Goal: Navigation & Orientation: Find specific page/section

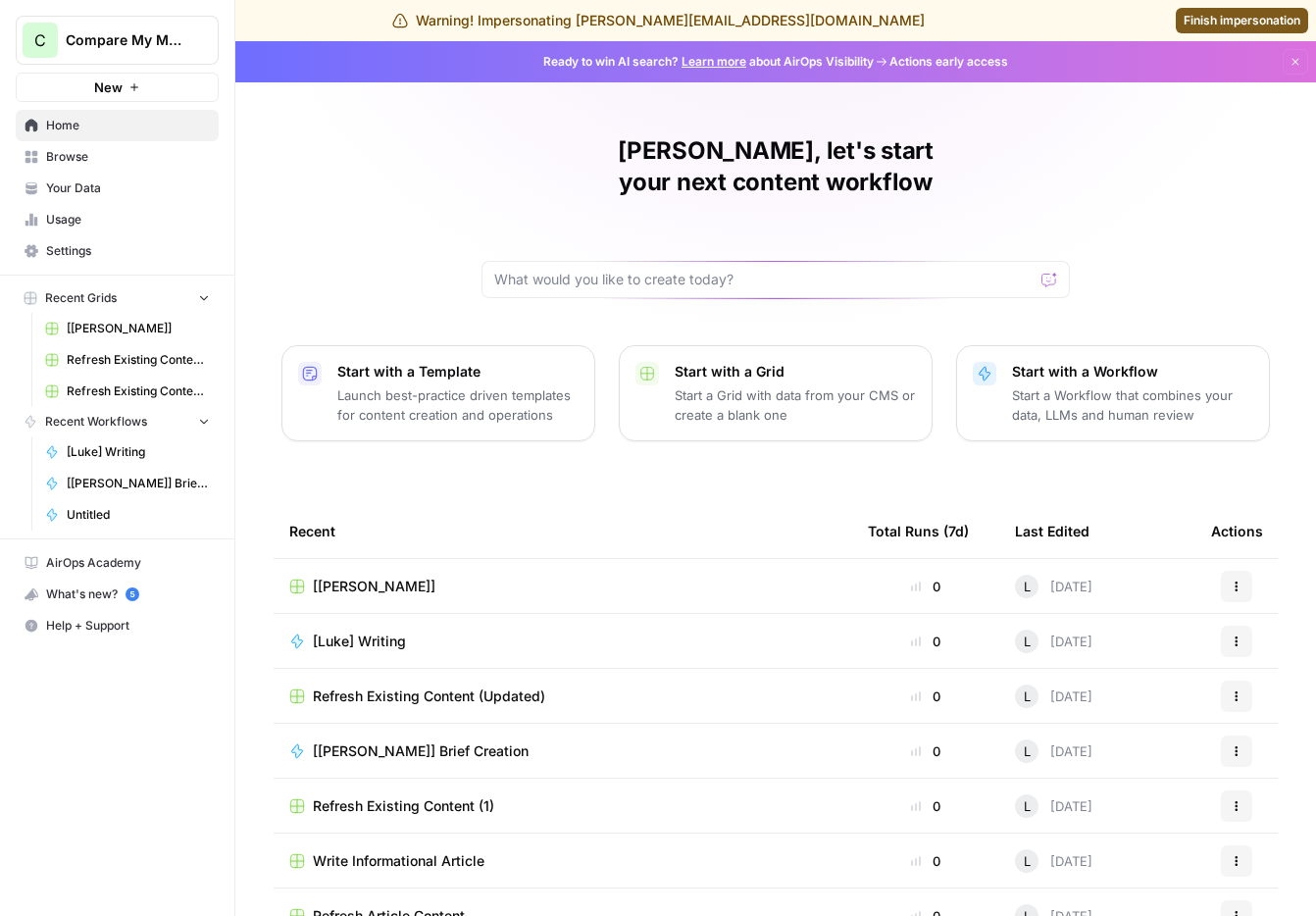
click at [80, 188] on span "Your Data" at bounding box center [127, 188] width 164 height 18
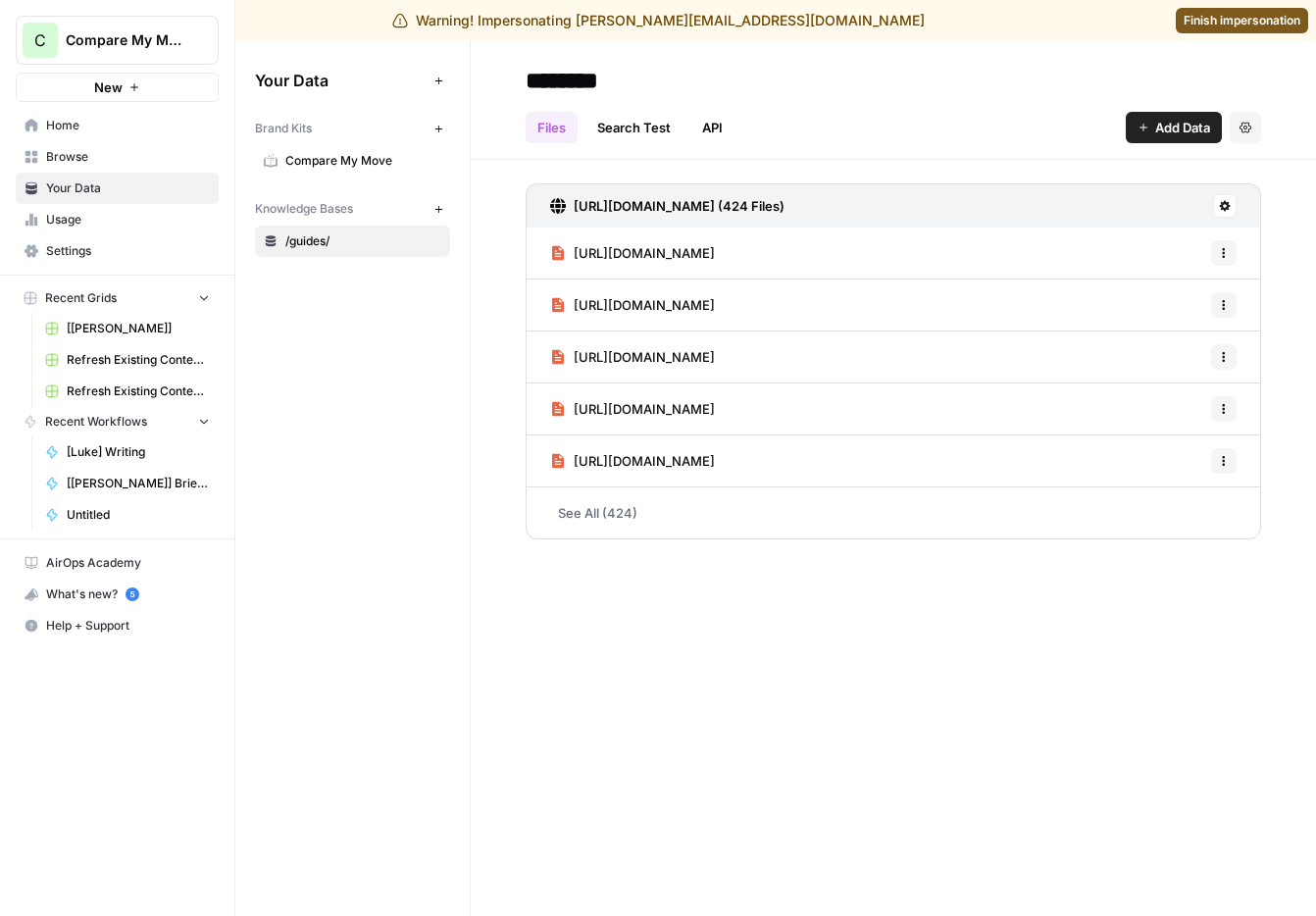
click at [63, 219] on span "Usage" at bounding box center [127, 220] width 164 height 18
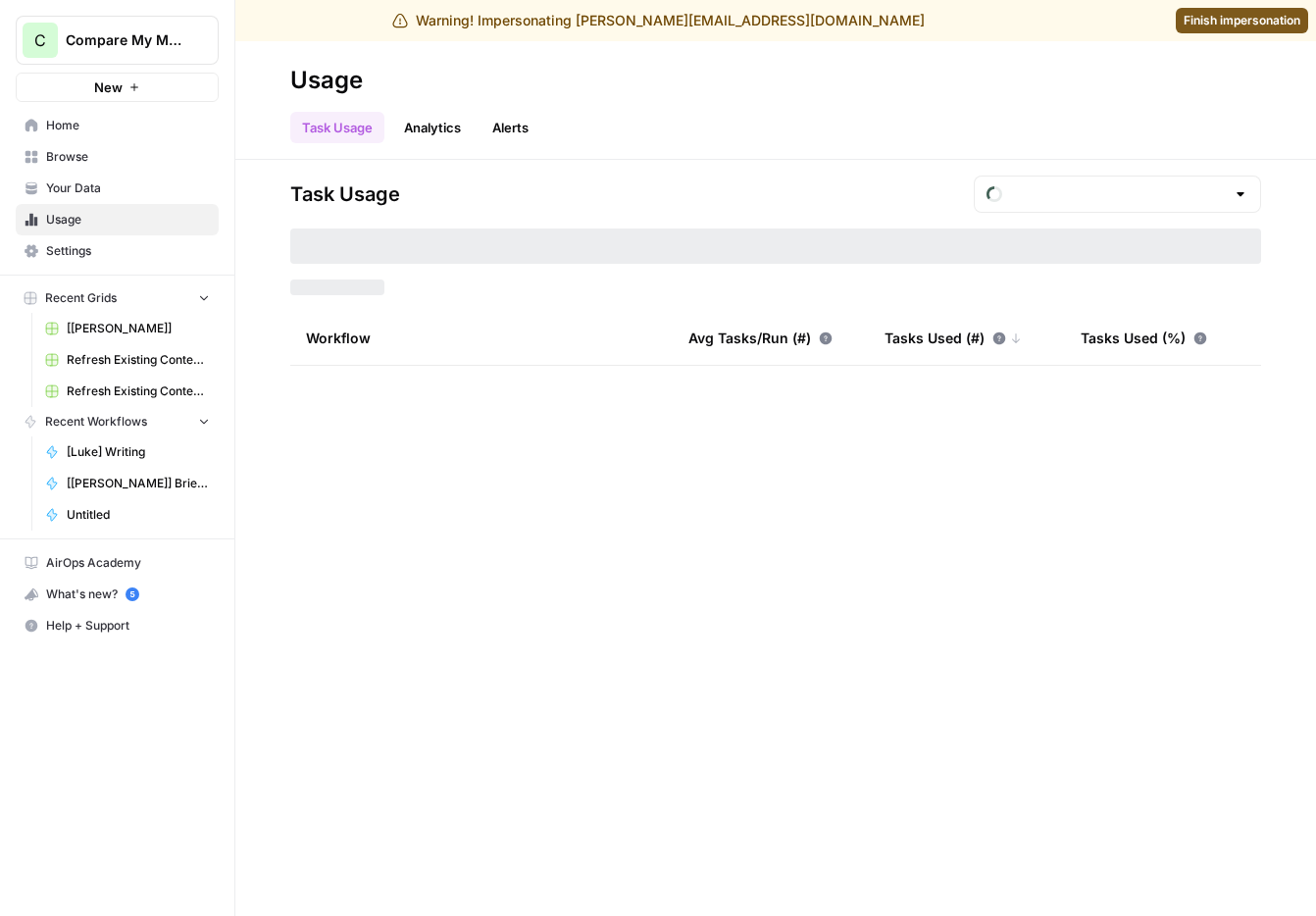
type input "August Included Tasks"
click at [59, 252] on span "Settings" at bounding box center [127, 251] width 164 height 18
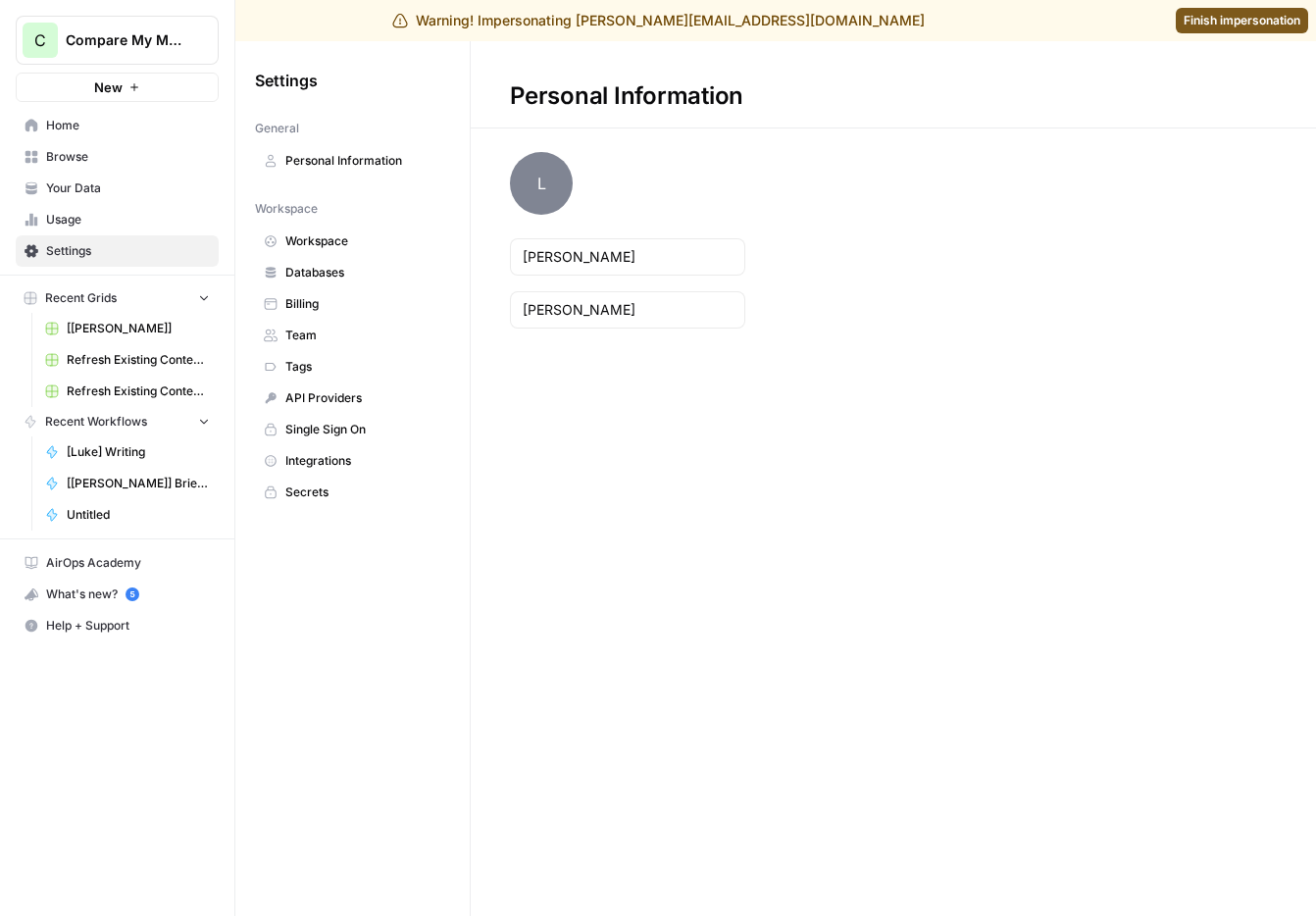
click at [303, 246] on span "Workspace" at bounding box center [363, 242] width 156 height 18
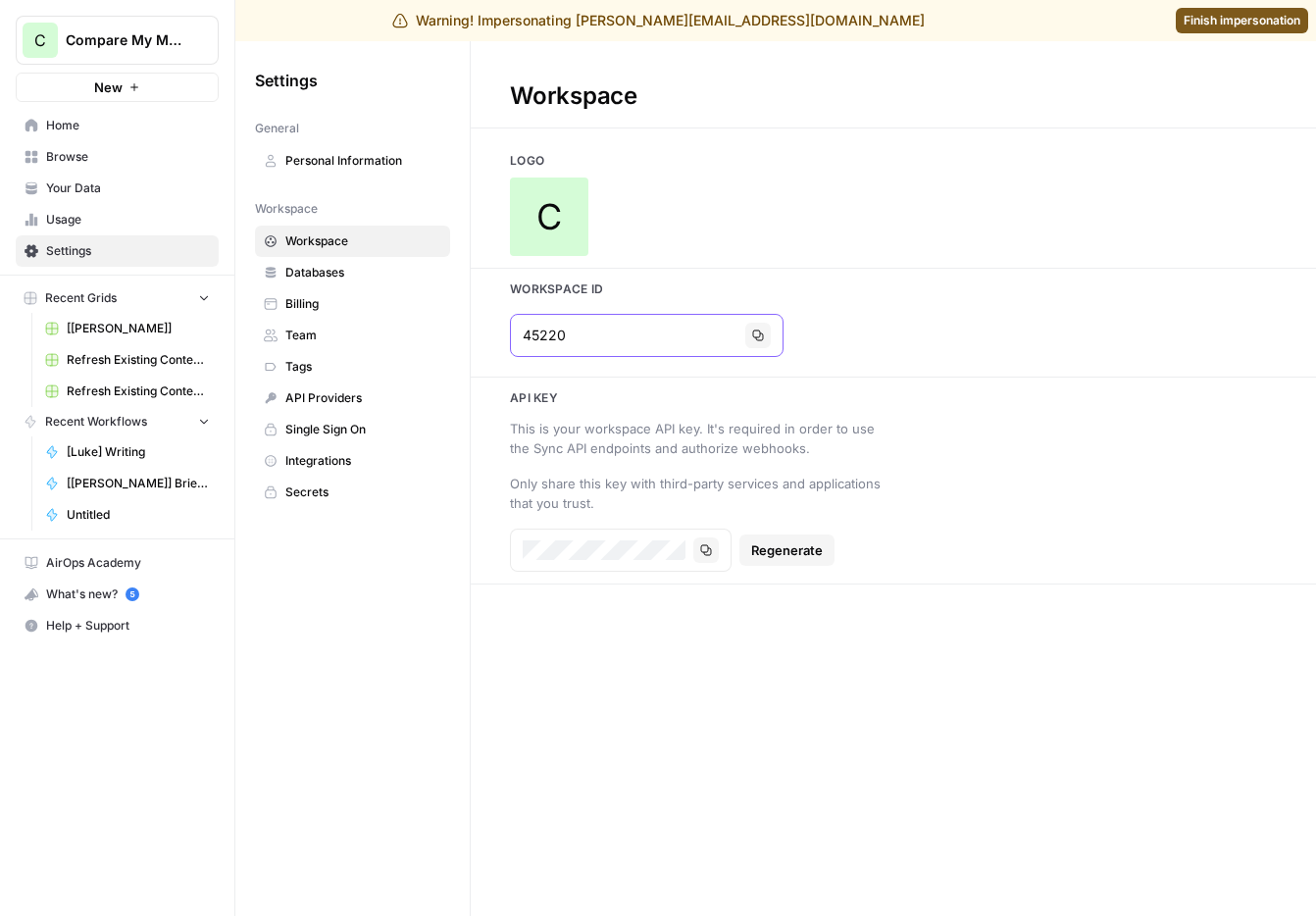
click at [546, 337] on input "45220" at bounding box center [630, 335] width 215 height 20
